Goal: Information Seeking & Learning: Check status

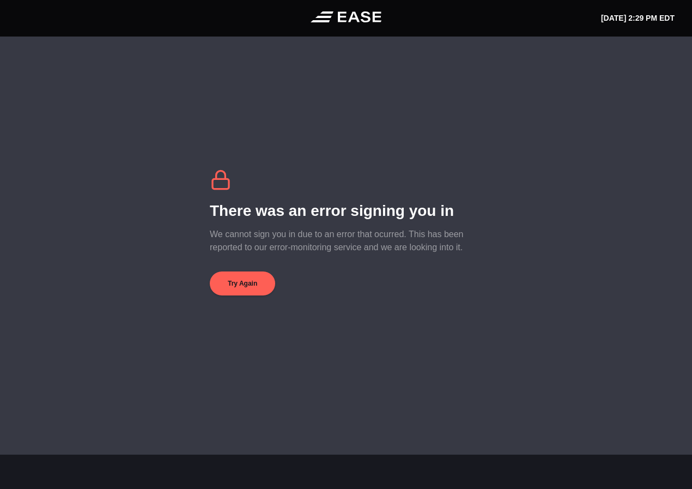
click at [231, 275] on button "Try Again" at bounding box center [242, 283] width 65 height 24
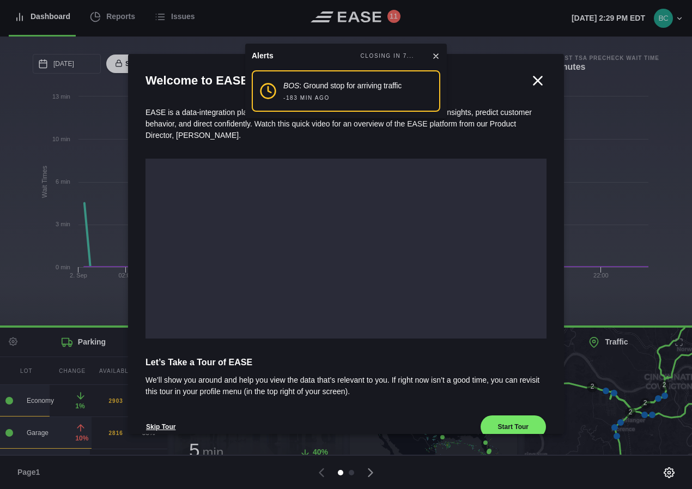
click at [530, 79] on icon at bounding box center [538, 80] width 16 height 16
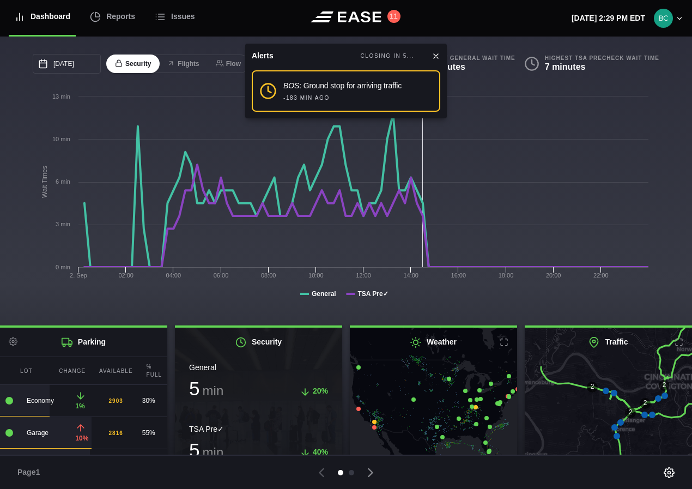
click at [433, 56] on icon at bounding box center [435, 56] width 9 height 9
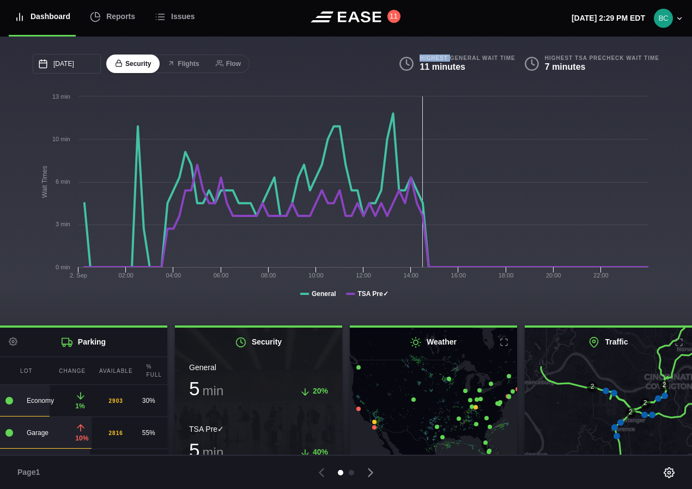
click at [433, 56] on b "Highest General Wait Time" at bounding box center [466, 57] width 95 height 7
